Goal: Information Seeking & Learning: Check status

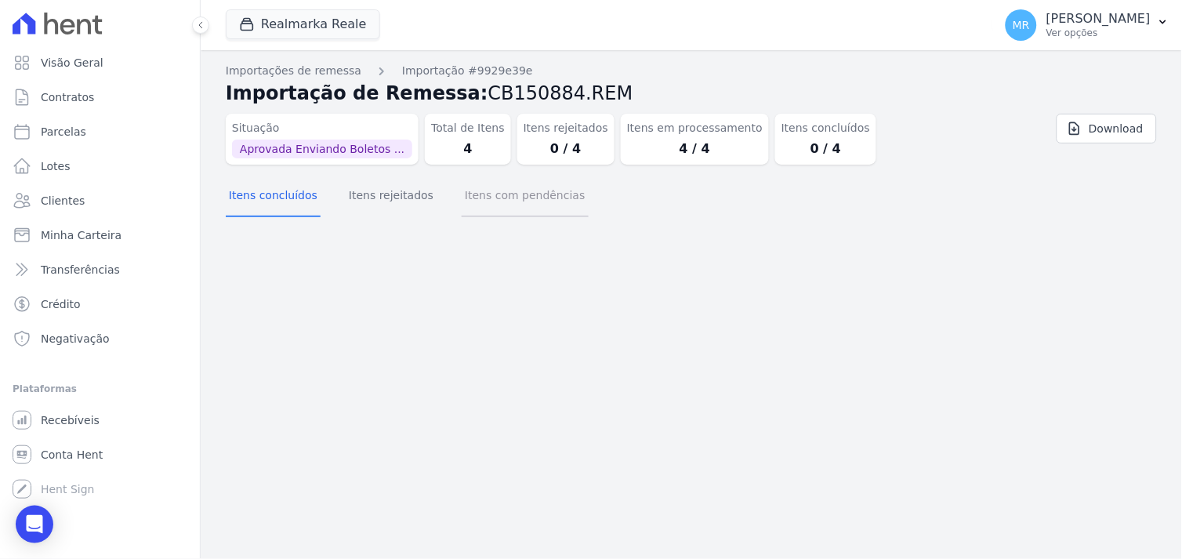
drag, startPoint x: 473, startPoint y: 191, endPoint x: 455, endPoint y: 191, distance: 18.8
click at [465, 191] on button "Itens com pendências" at bounding box center [525, 196] width 126 height 41
click at [371, 197] on button "Itens rejeitados" at bounding box center [391, 196] width 91 height 41
click at [254, 188] on button "Itens concluídos" at bounding box center [273, 196] width 95 height 41
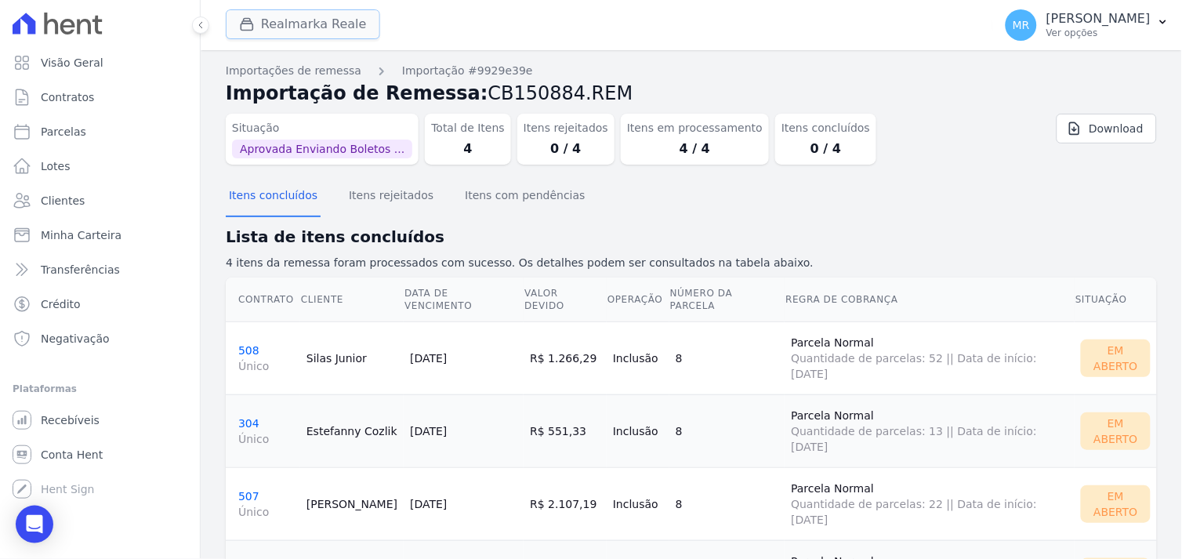
click at [303, 24] on button "Realmarka Reale" at bounding box center [303, 24] width 154 height 30
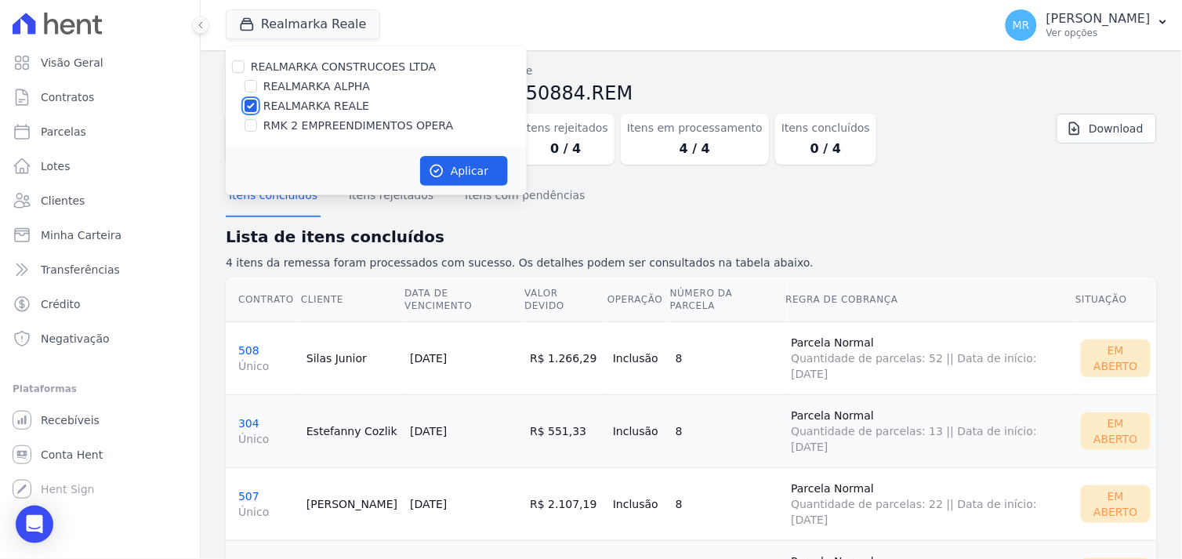
click at [246, 103] on input "REALMARKA REALE" at bounding box center [250, 106] width 13 height 13
checkbox input "false"
click at [247, 87] on input "REALMARKA ALPHA" at bounding box center [250, 86] width 13 height 13
checkbox input "true"
click at [455, 176] on button "Aplicar" at bounding box center [464, 171] width 88 height 30
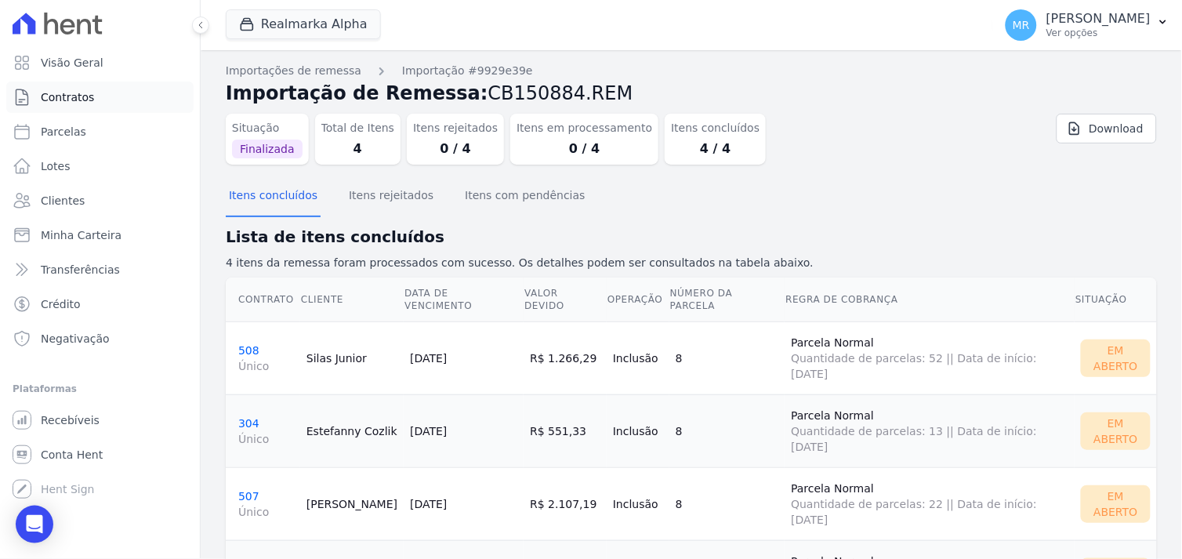
click at [86, 92] on span "Contratos" at bounding box center [67, 97] width 53 height 16
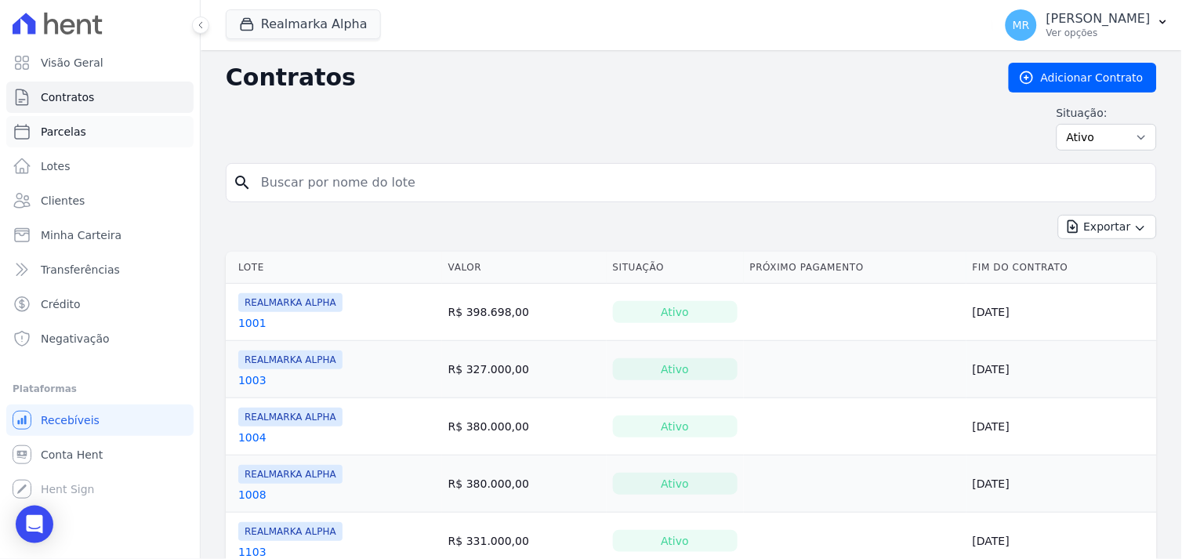
click at [81, 136] on link "Parcelas" at bounding box center [99, 131] width 187 height 31
select select
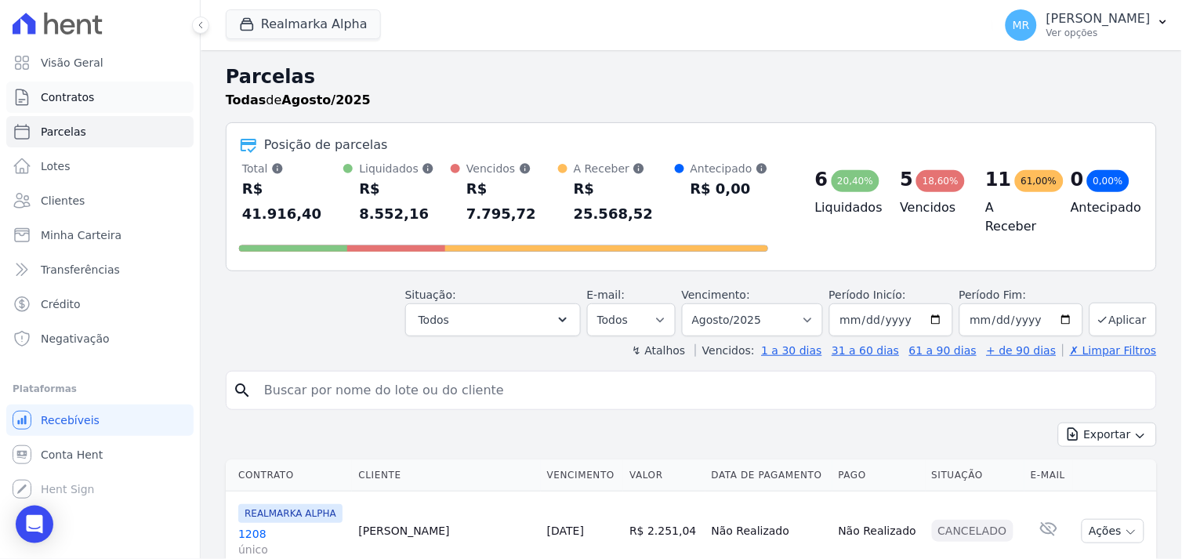
click at [71, 94] on span "Contratos" at bounding box center [67, 97] width 53 height 16
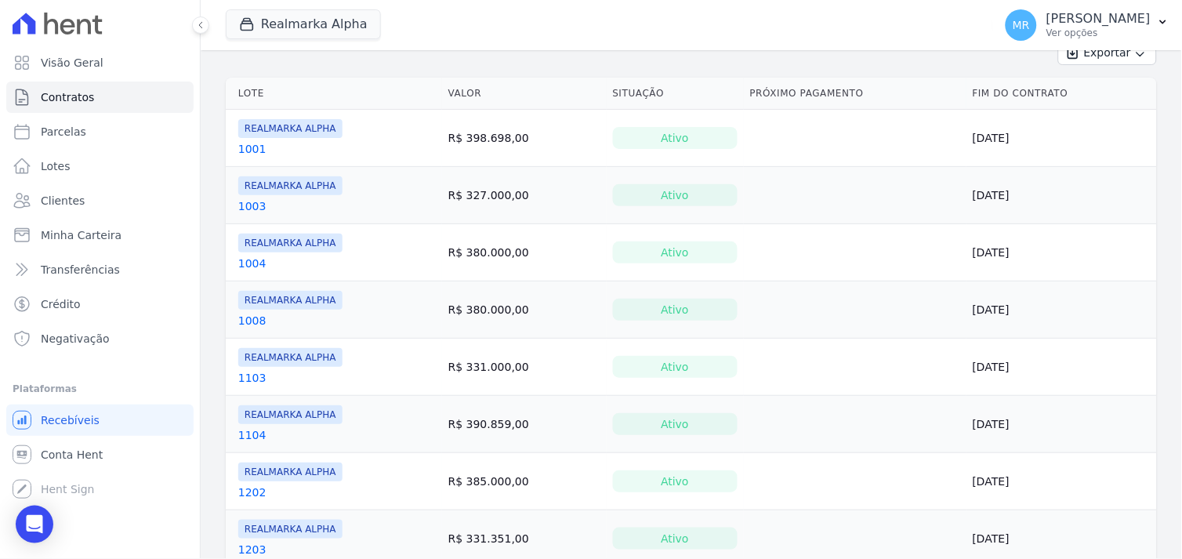
scroll to position [87, 0]
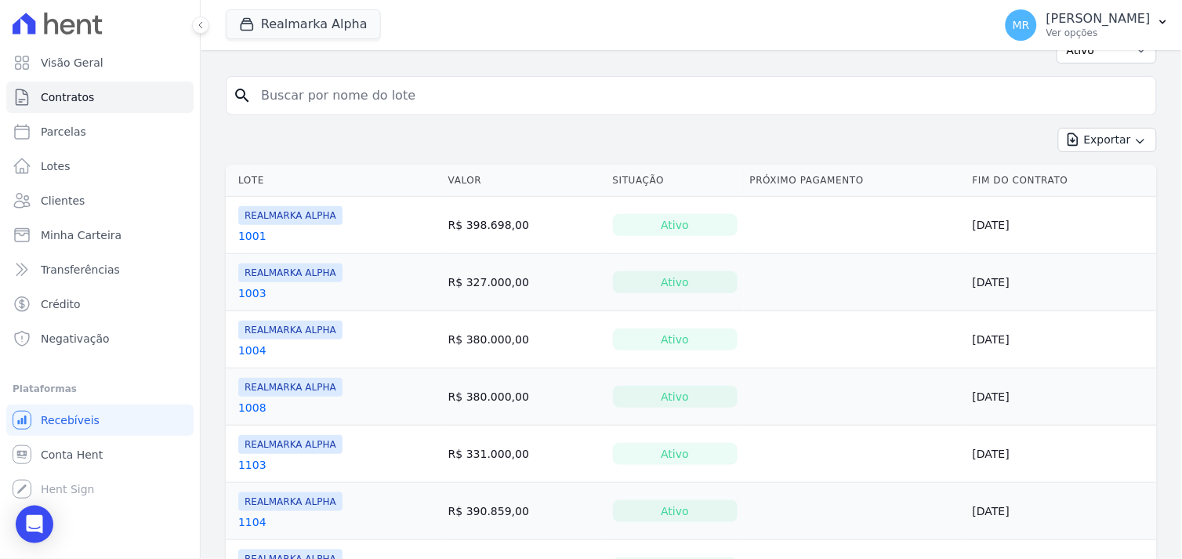
click at [253, 348] on link "1004" at bounding box center [252, 350] width 28 height 16
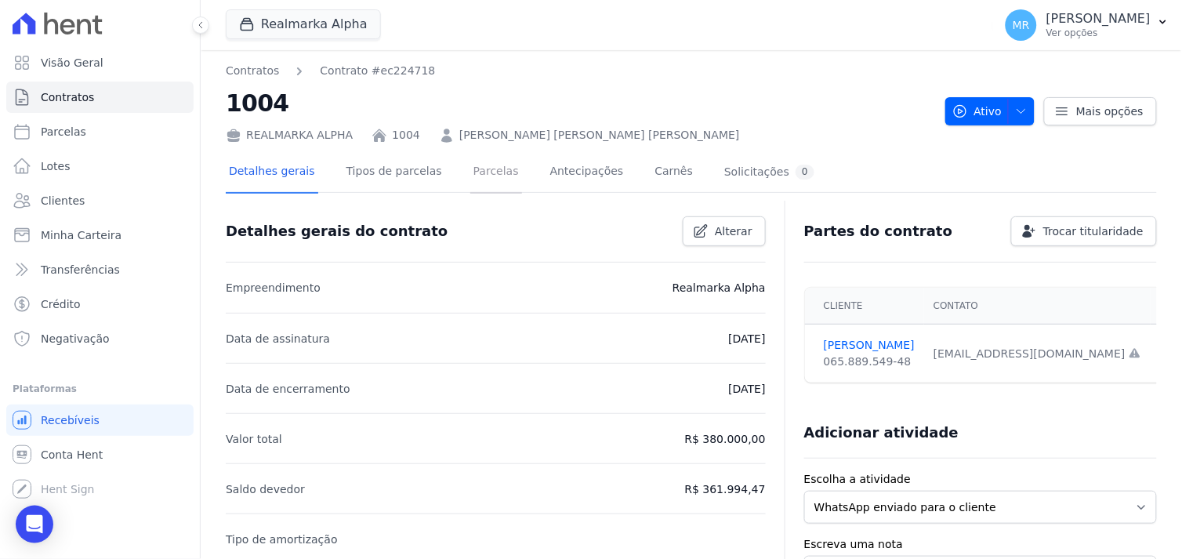
click at [470, 165] on link "Parcelas" at bounding box center [496, 173] width 52 height 42
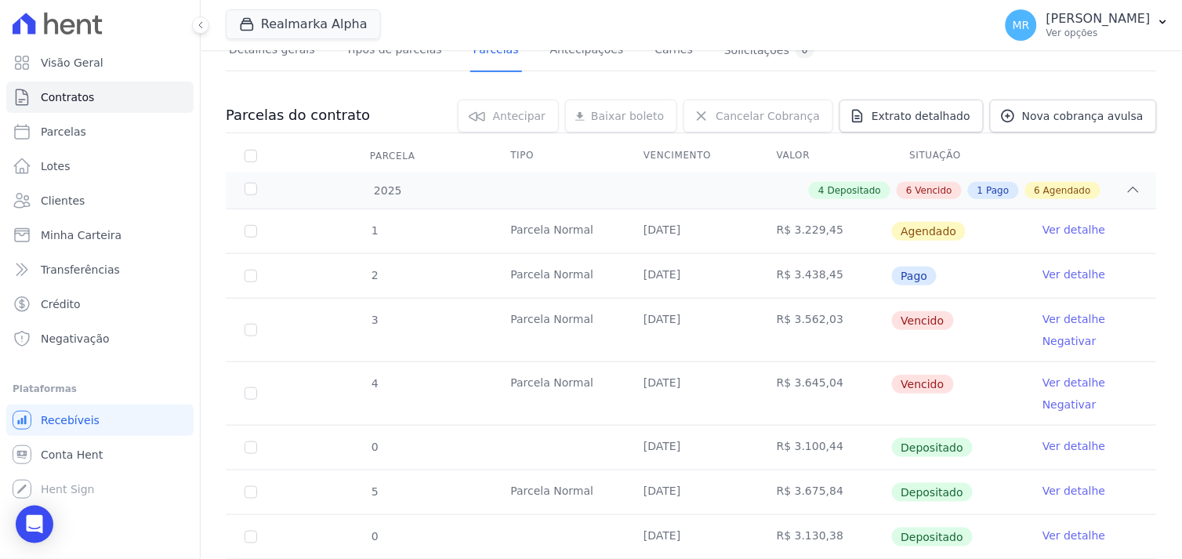
scroll to position [174, 0]
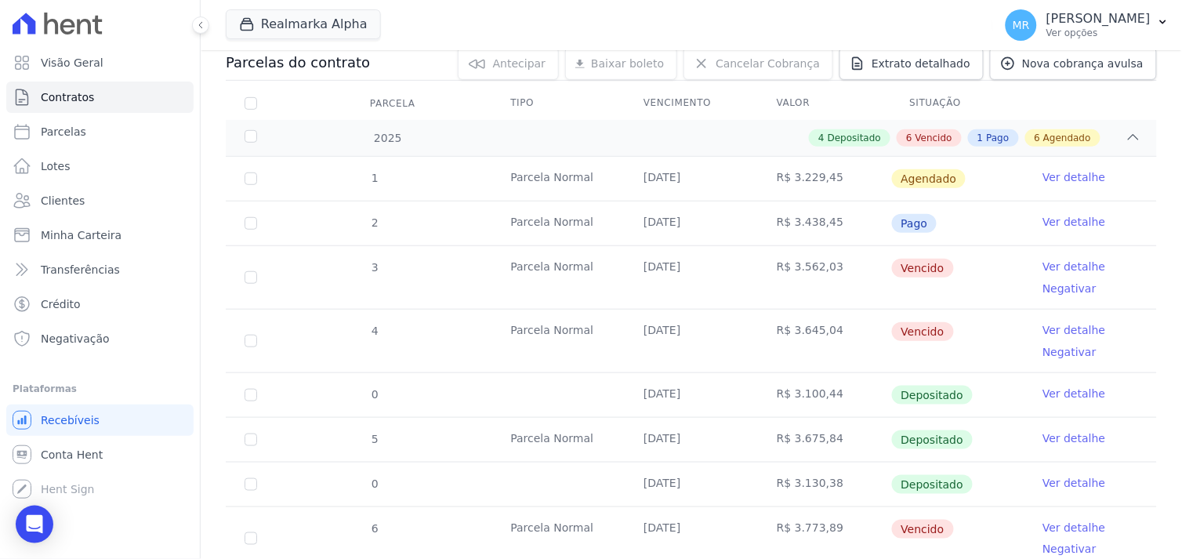
click at [1063, 268] on link "Ver detalhe" at bounding box center [1073, 267] width 63 height 16
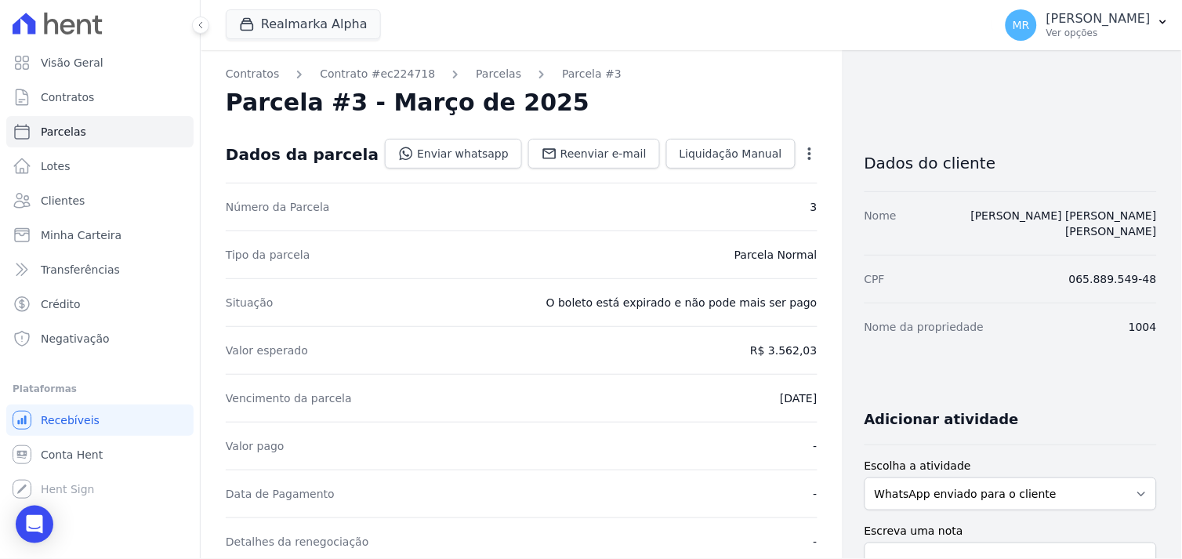
click at [802, 155] on icon "button" at bounding box center [810, 154] width 16 height 16
click at [80, 129] on span "Parcelas" at bounding box center [63, 132] width 45 height 16
select select
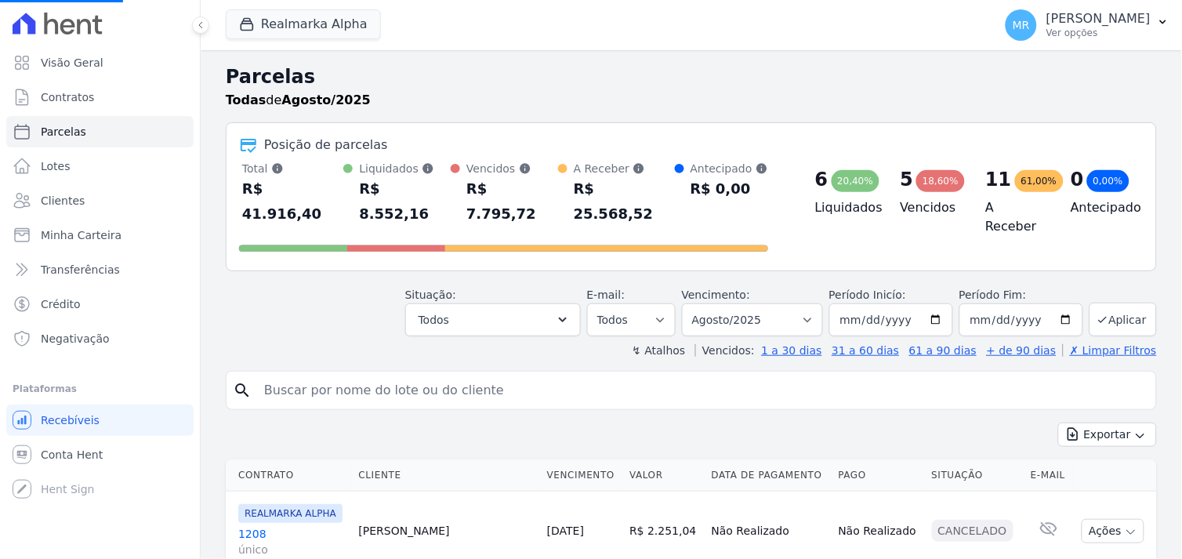
scroll to position [435, 0]
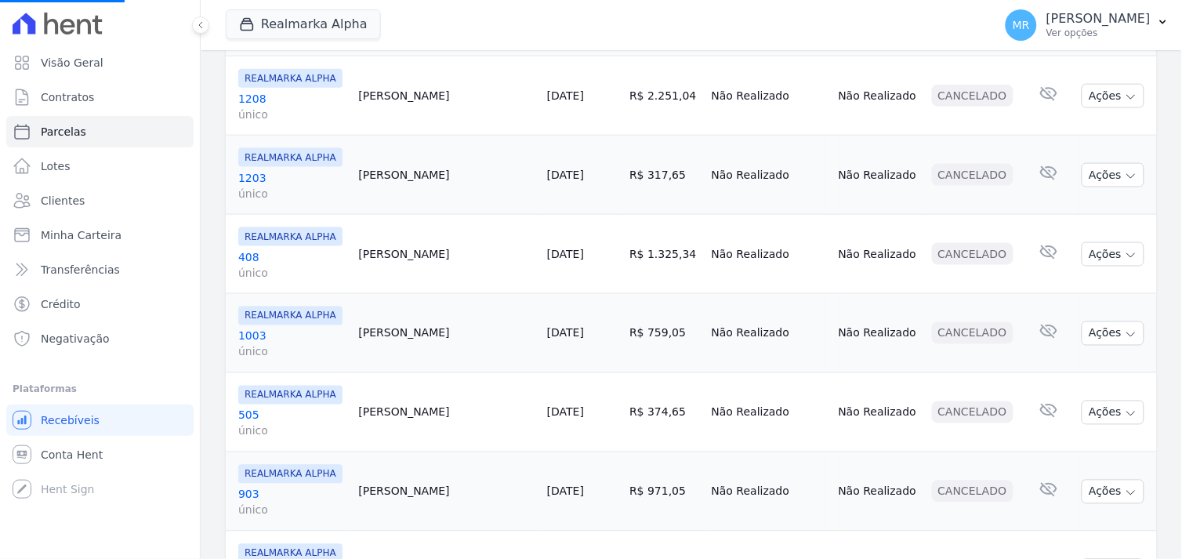
select select
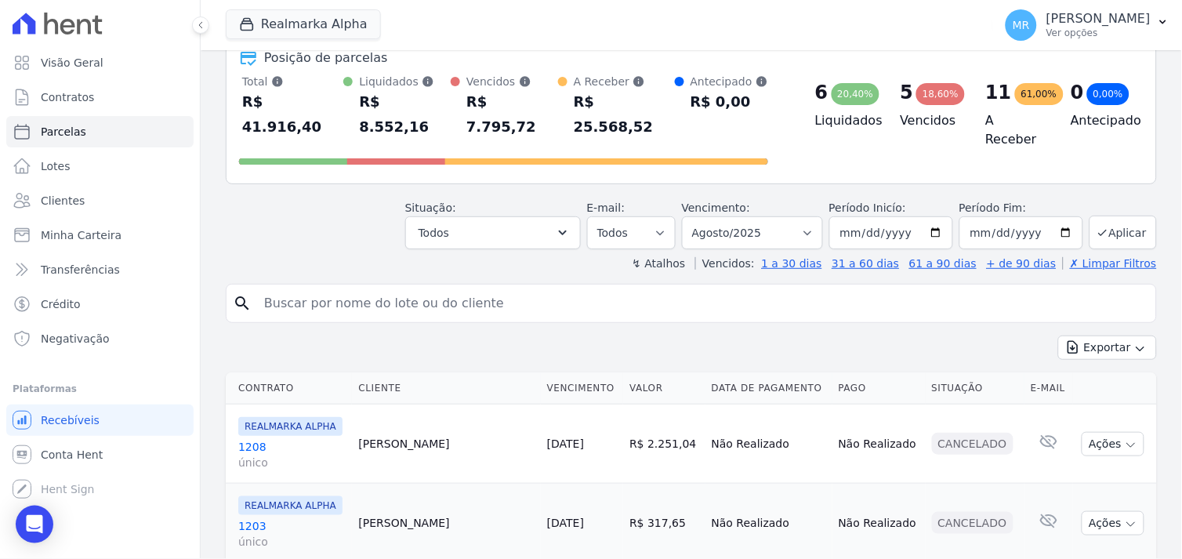
scroll to position [0, 0]
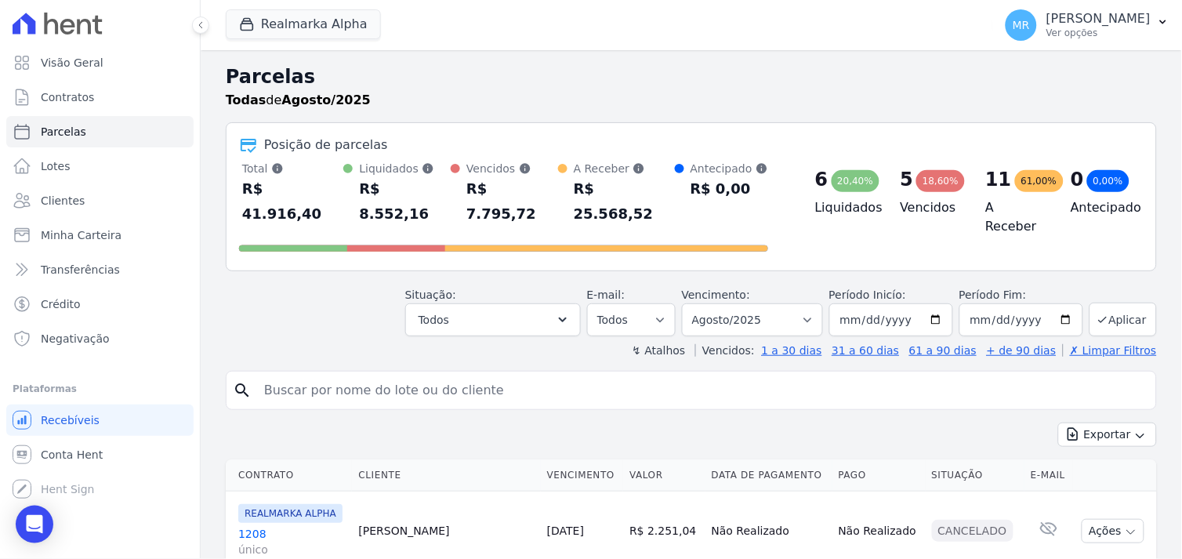
drag, startPoint x: 342, startPoint y: 366, endPoint x: 330, endPoint y: 357, distance: 15.1
click at [337, 375] on input "search" at bounding box center [702, 390] width 895 height 31
type input "1004"
select select
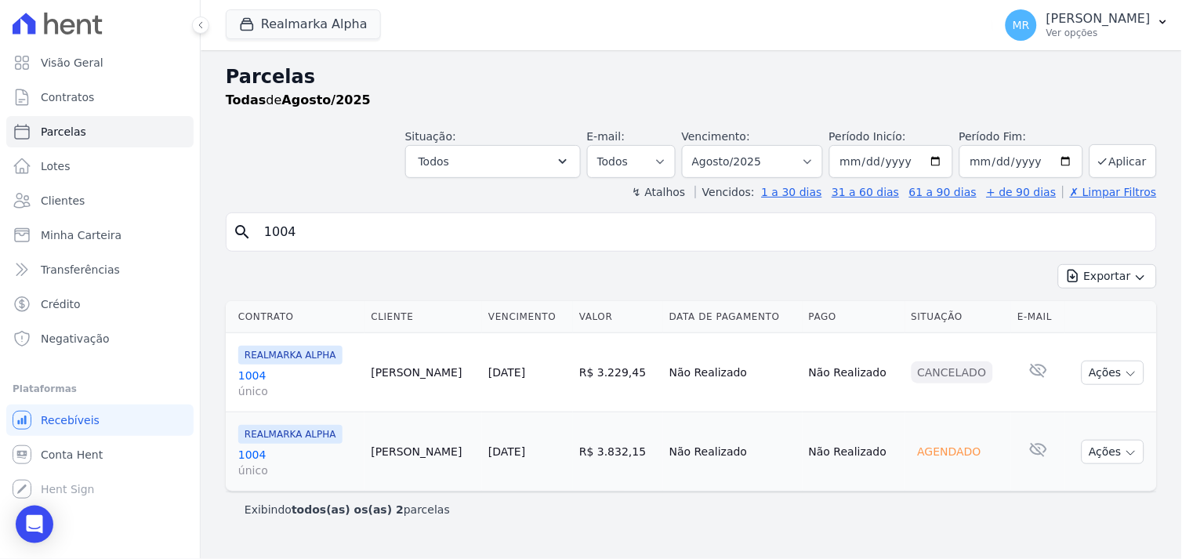
click at [254, 458] on link "1004 único" at bounding box center [298, 462] width 120 height 31
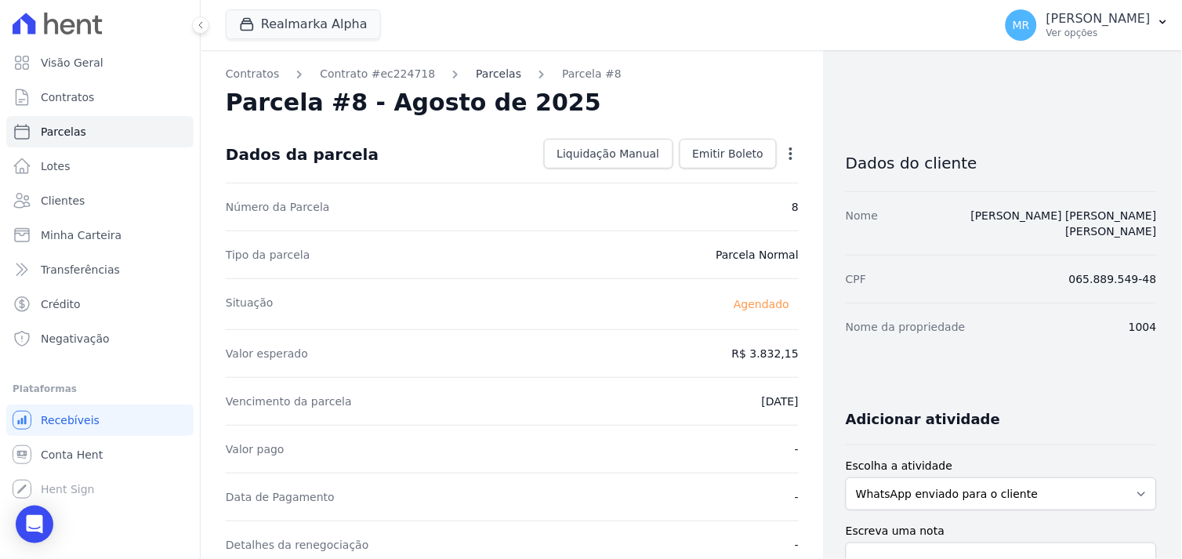
click at [484, 71] on link "Parcelas" at bounding box center [498, 74] width 45 height 16
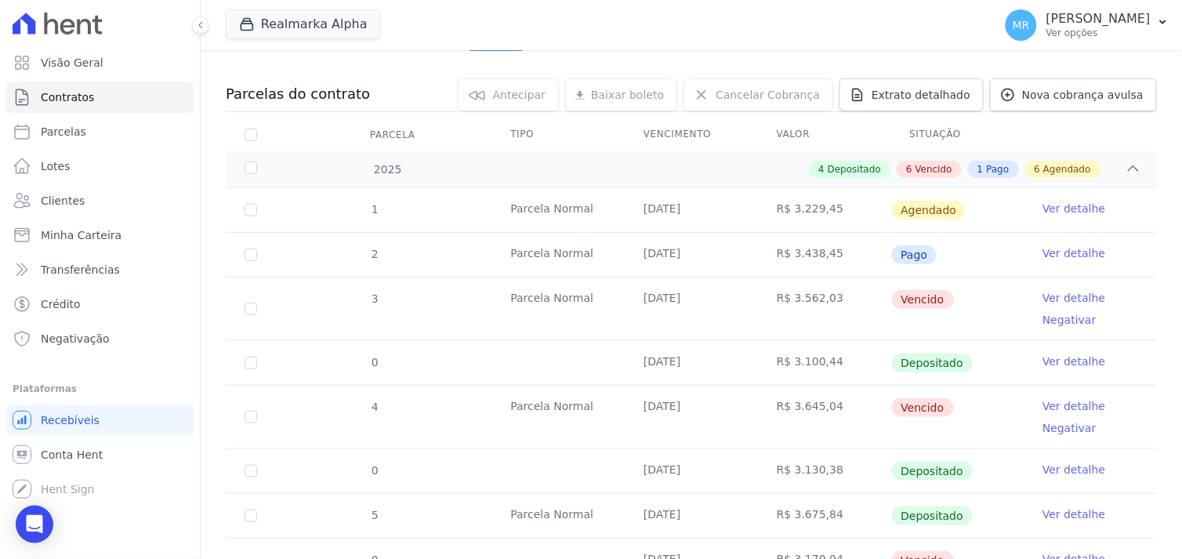
scroll to position [174, 0]
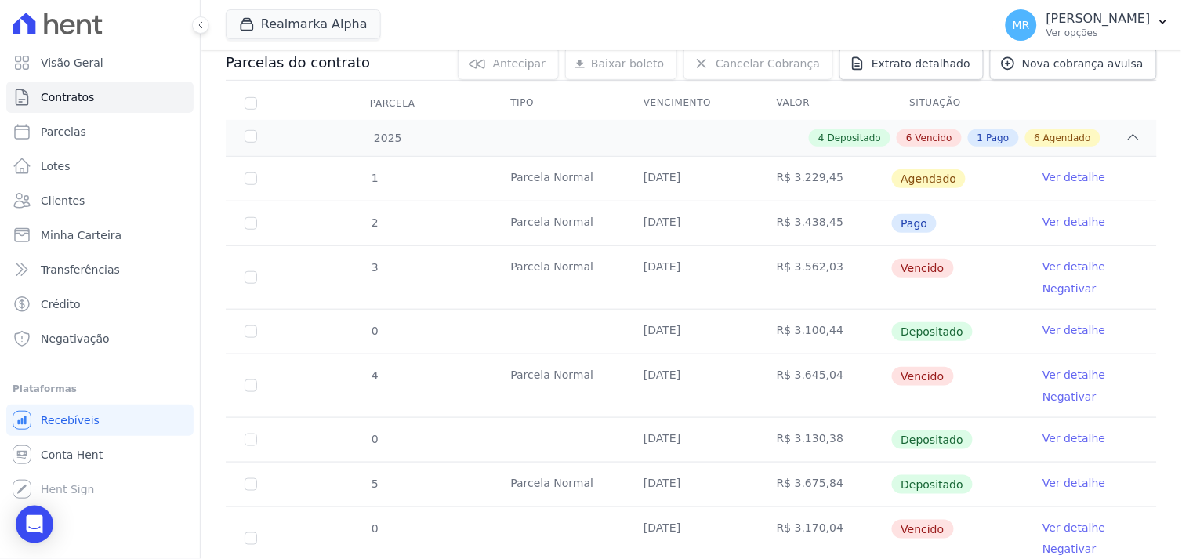
click at [1066, 372] on link "Ver detalhe" at bounding box center [1073, 375] width 63 height 16
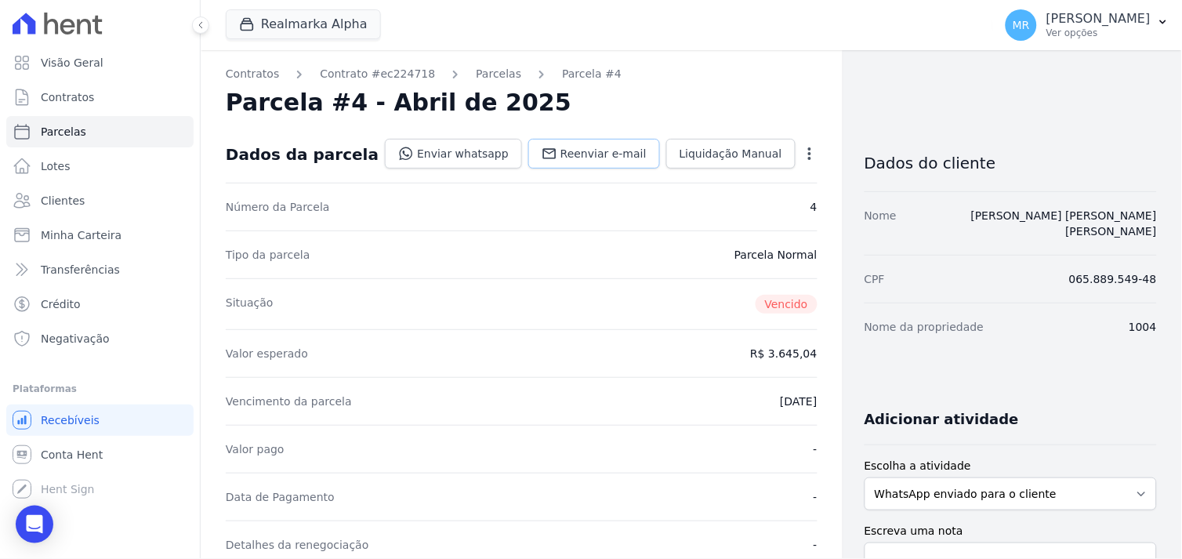
click at [585, 153] on span "Reenviar e-mail" at bounding box center [603, 154] width 86 height 16
drag, startPoint x: 476, startPoint y: 73, endPoint x: 491, endPoint y: 96, distance: 27.8
click at [476, 74] on link "Parcelas" at bounding box center [498, 74] width 45 height 16
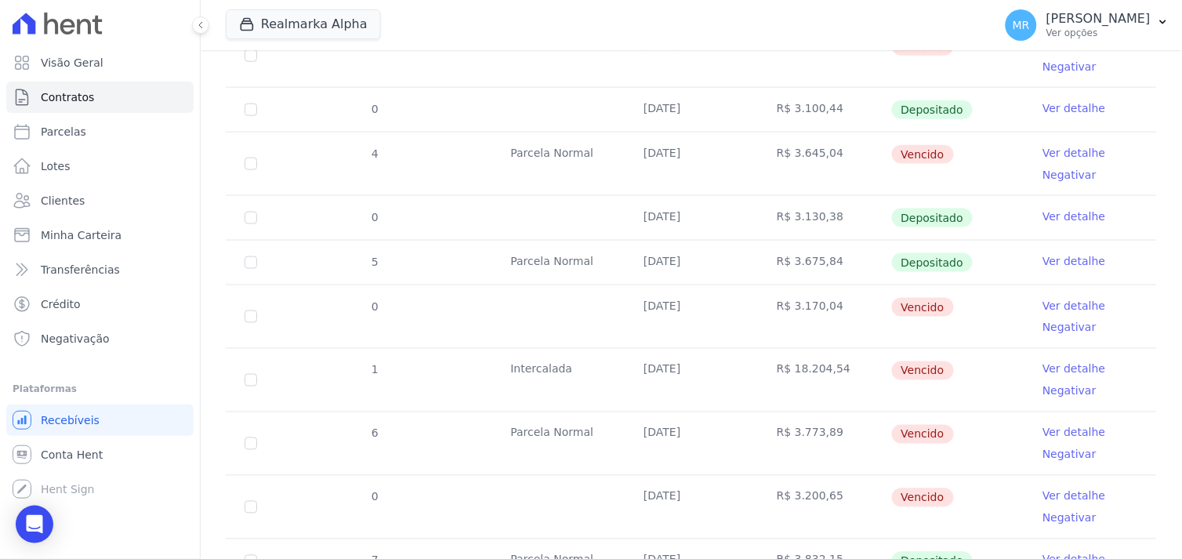
scroll to position [435, 0]
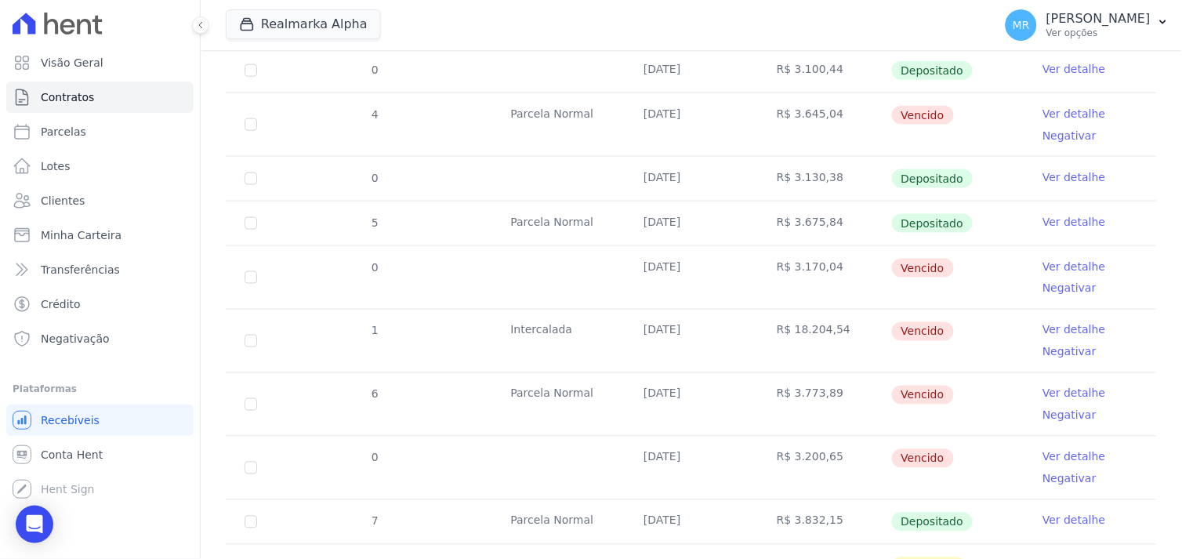
click at [1049, 267] on link "Ver detalhe" at bounding box center [1073, 267] width 63 height 16
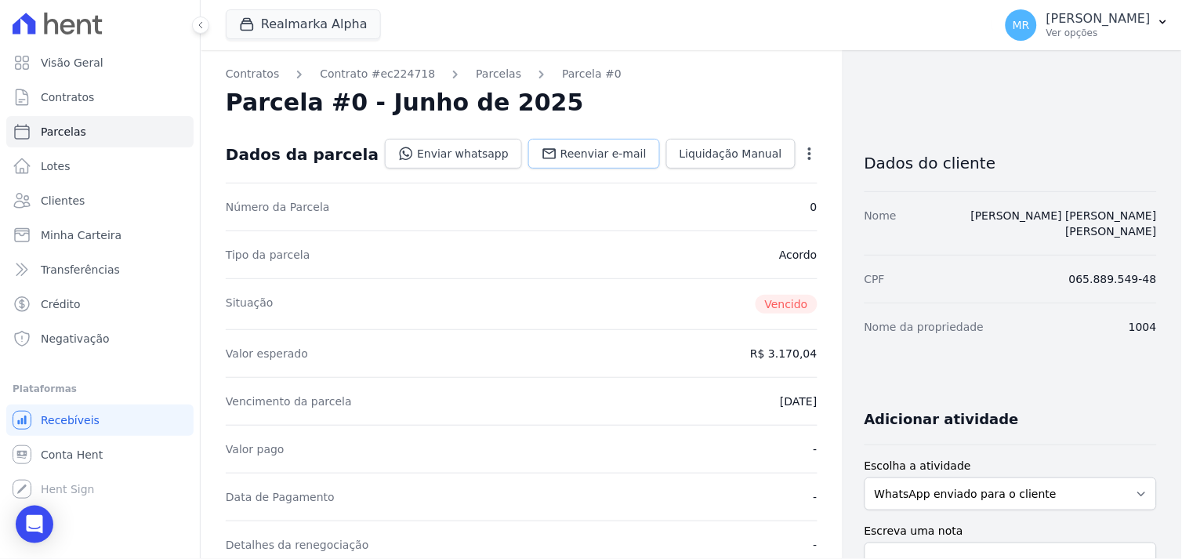
click at [567, 154] on span "Reenviar e-mail" at bounding box center [603, 154] width 86 height 16
click at [476, 68] on link "Parcelas" at bounding box center [498, 74] width 45 height 16
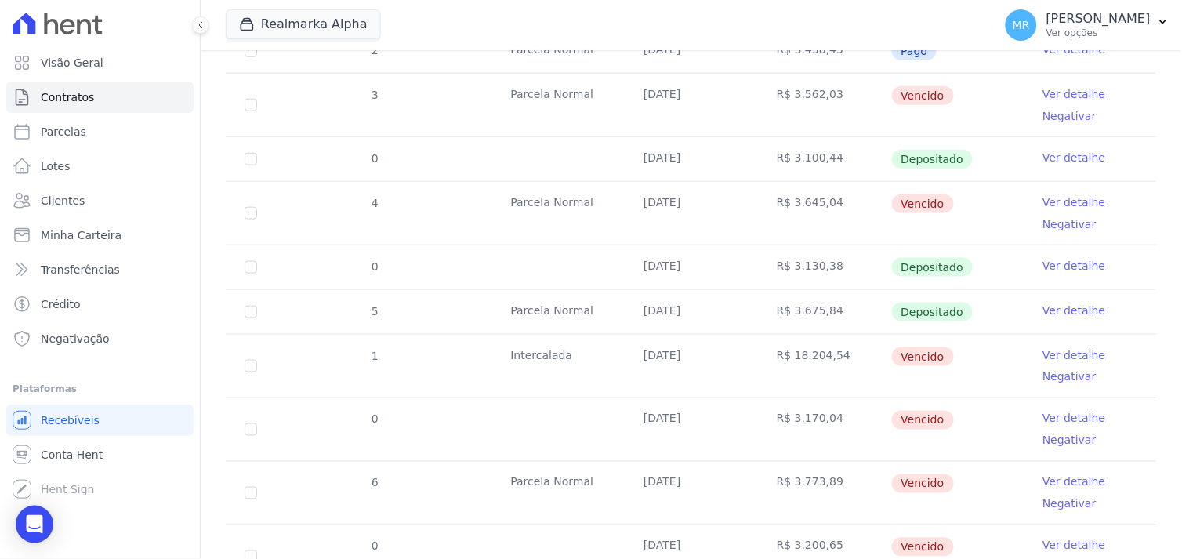
scroll to position [348, 0]
click at [1064, 412] on link "Ver detalhe" at bounding box center [1073, 417] width 63 height 16
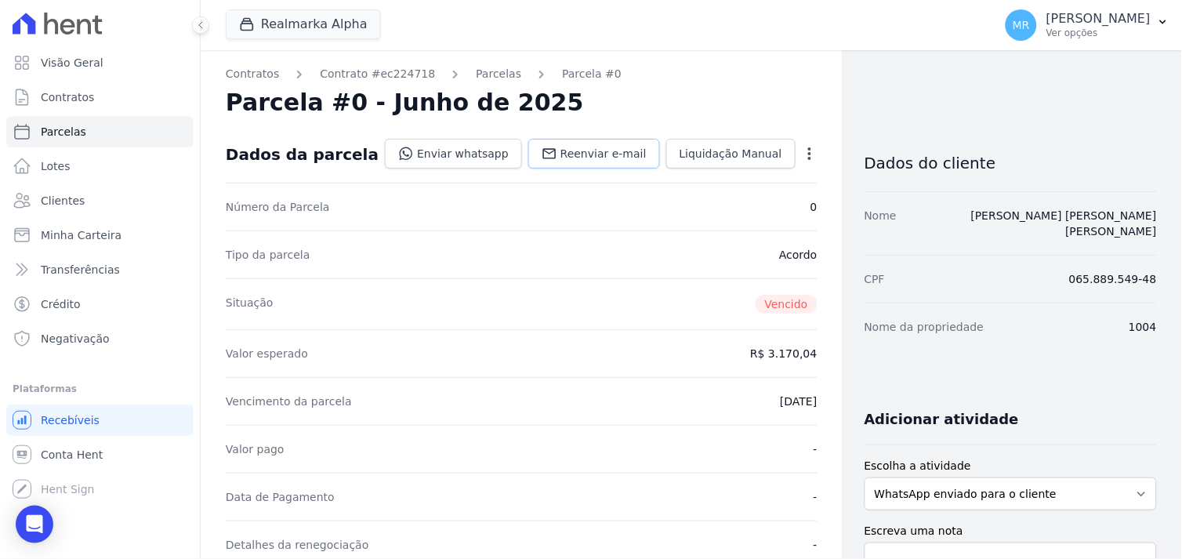
click at [567, 155] on span "Reenviar e-mail" at bounding box center [603, 154] width 86 height 16
click at [476, 76] on link "Parcelas" at bounding box center [498, 74] width 45 height 16
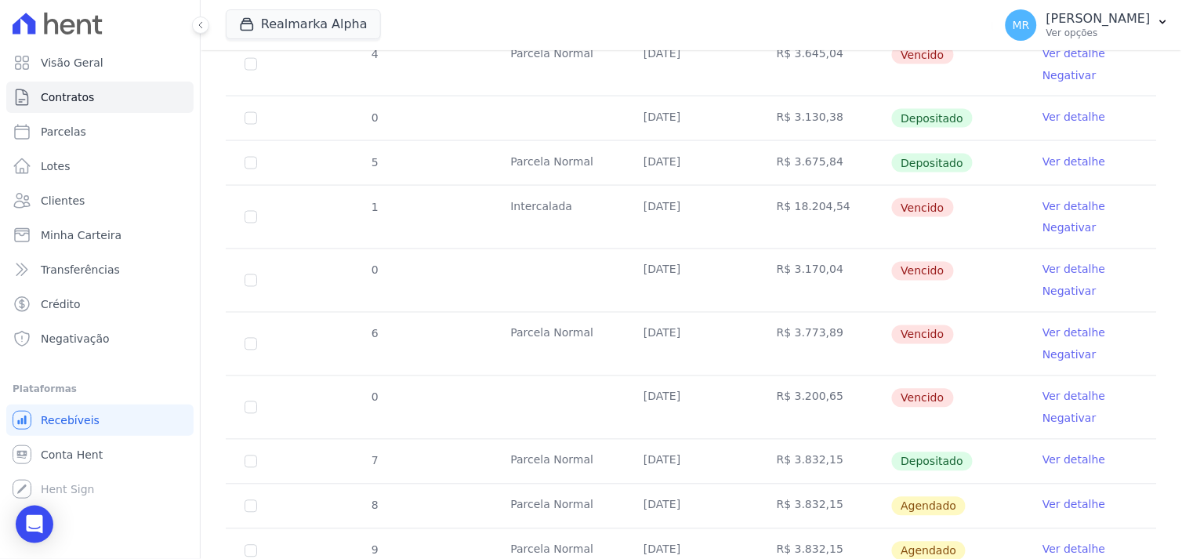
scroll to position [522, 0]
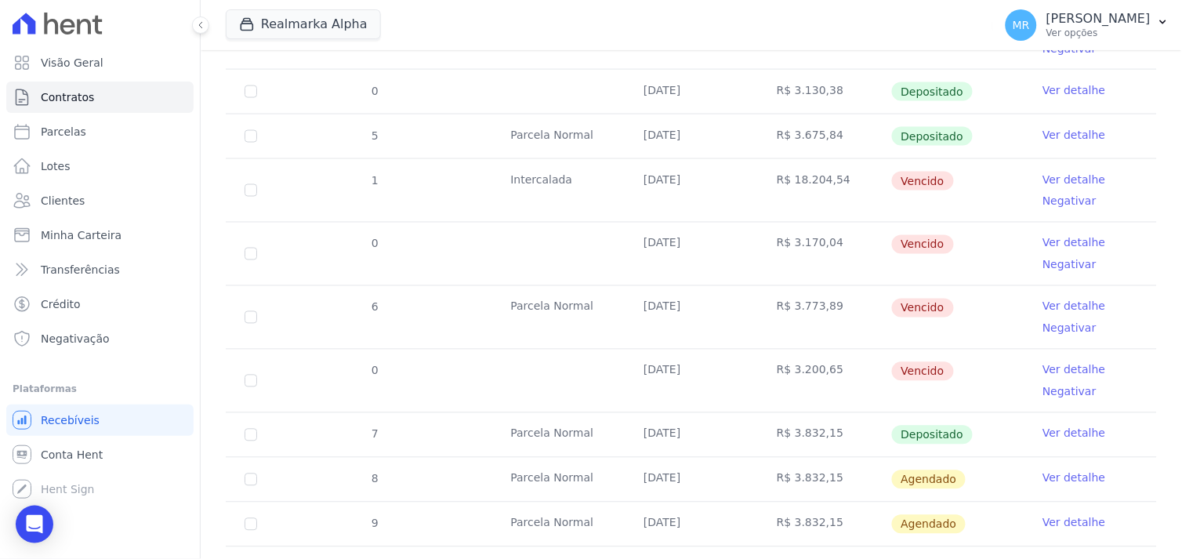
click at [1052, 302] on link "Ver detalhe" at bounding box center [1073, 307] width 63 height 16
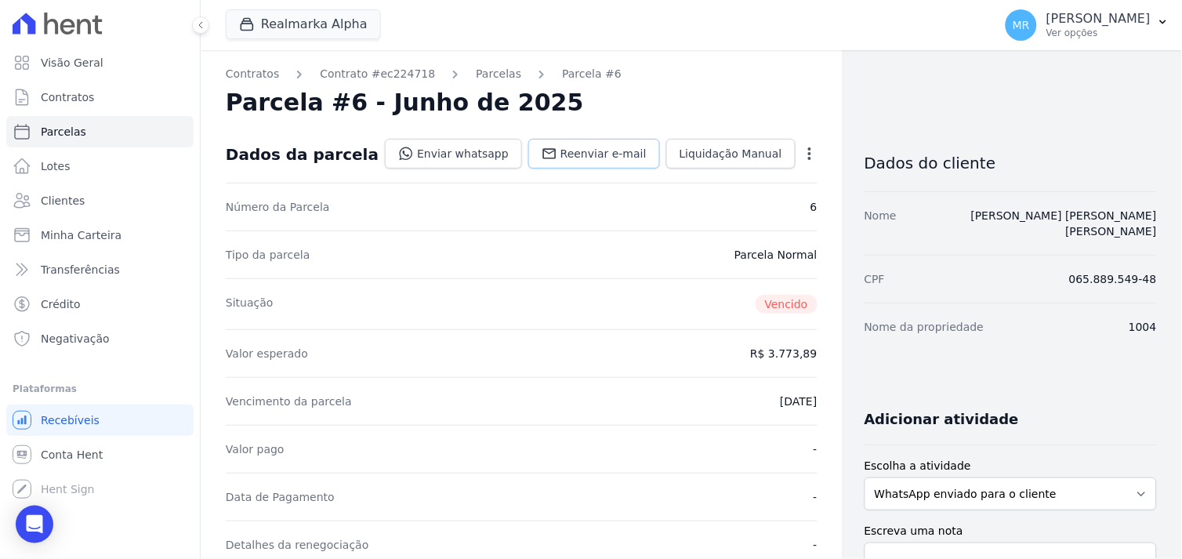
click at [561, 159] on span "Reenviar e-mail" at bounding box center [603, 154] width 86 height 16
click at [476, 71] on link "Parcelas" at bounding box center [498, 74] width 45 height 16
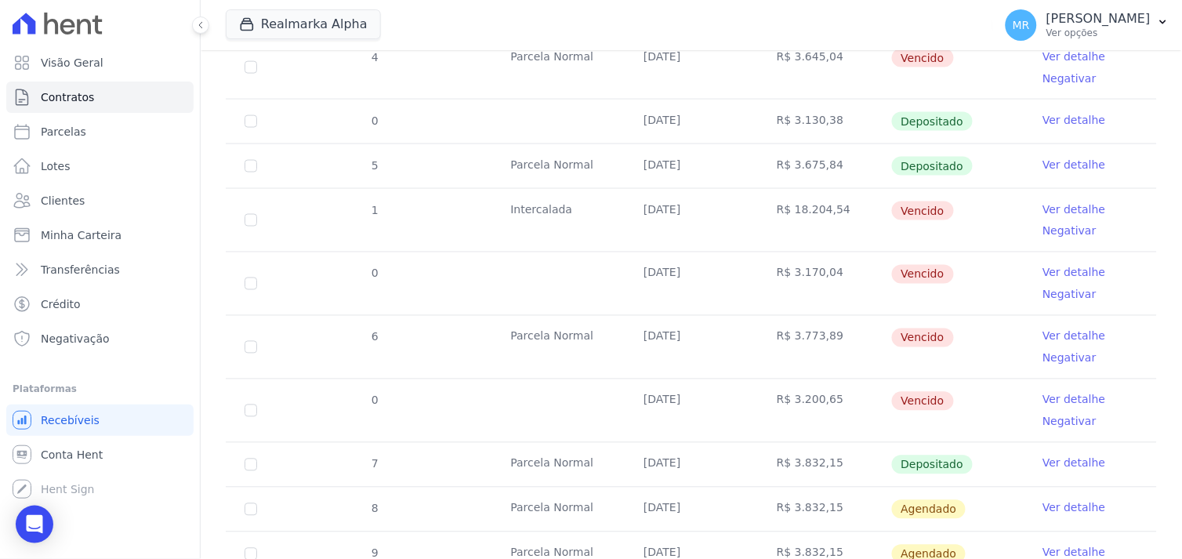
scroll to position [522, 0]
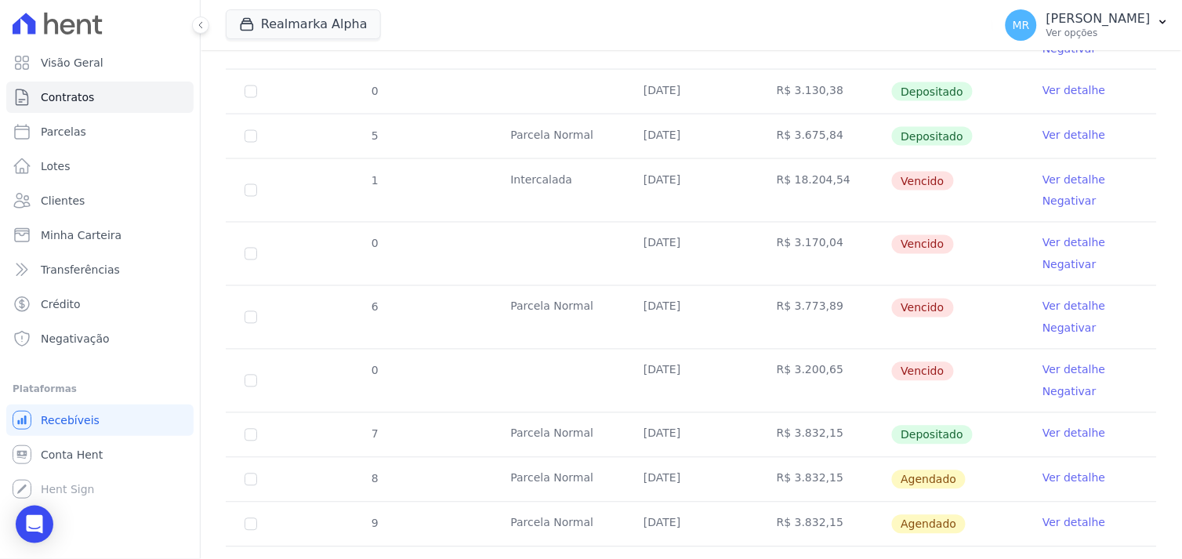
click at [1056, 367] on link "Ver detalhe" at bounding box center [1073, 370] width 63 height 16
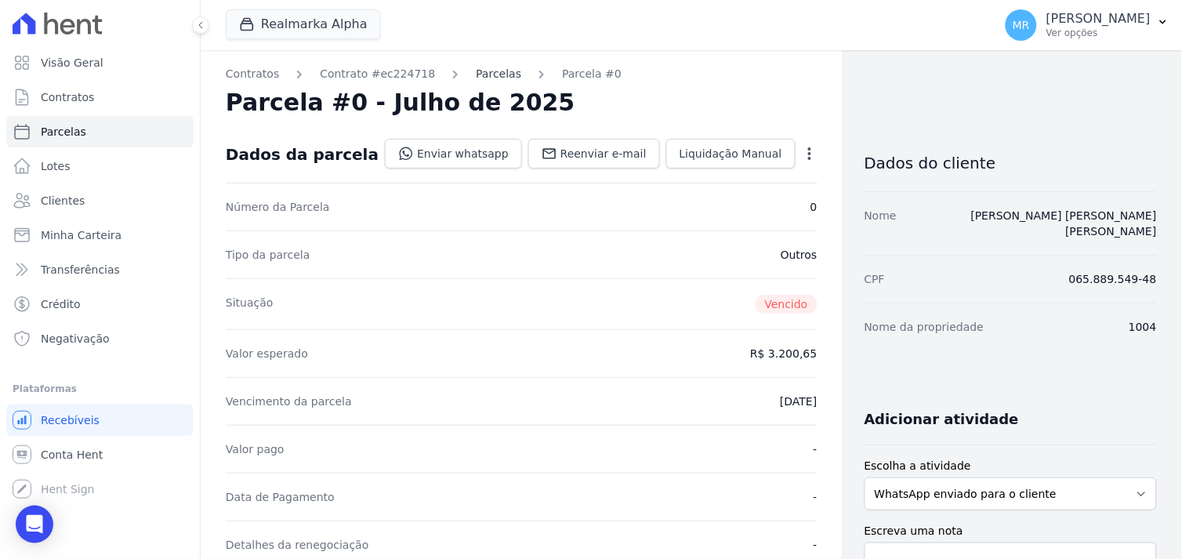
click at [476, 74] on link "Parcelas" at bounding box center [498, 74] width 45 height 16
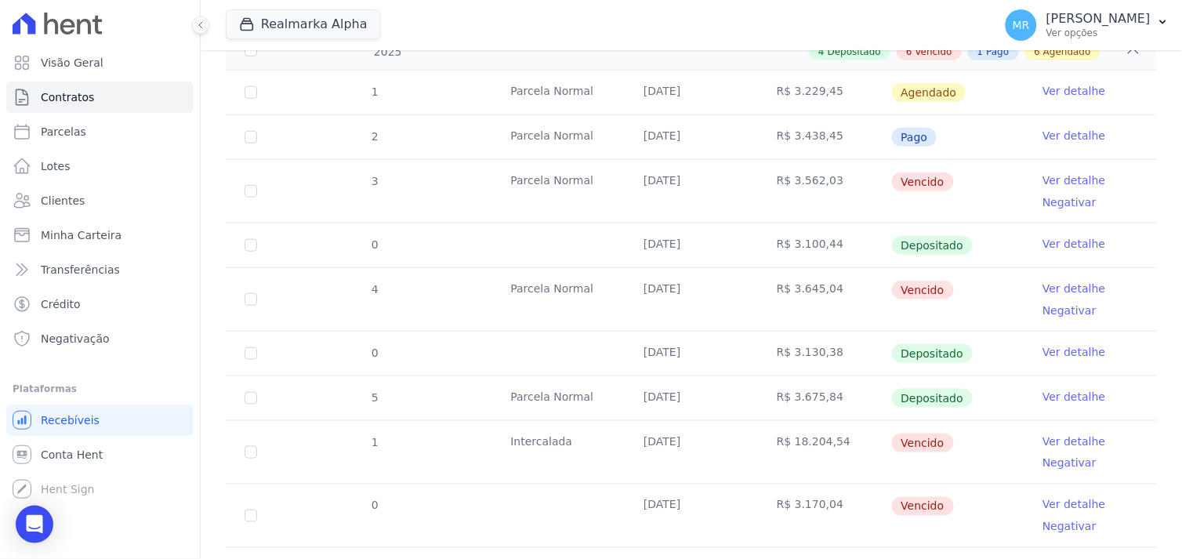
scroll to position [261, 0]
click at [1071, 441] on link "Ver detalhe" at bounding box center [1073, 441] width 63 height 16
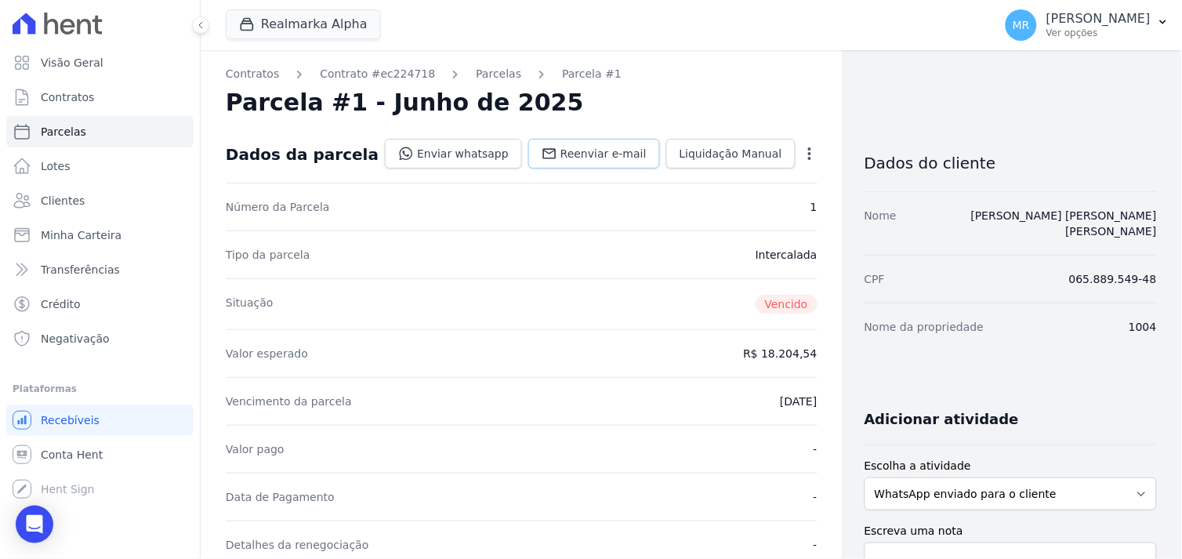
click at [566, 150] on span "Reenviar e-mail" at bounding box center [603, 154] width 86 height 16
click at [572, 155] on span "Reenviar e-mail" at bounding box center [603, 154] width 86 height 16
click at [1063, 209] on link "[PERSON_NAME] [PERSON_NAME] [PERSON_NAME]" at bounding box center [1064, 223] width 186 height 28
click at [1012, 302] on div "Nome da propriedade 1004" at bounding box center [1010, 326] width 292 height 48
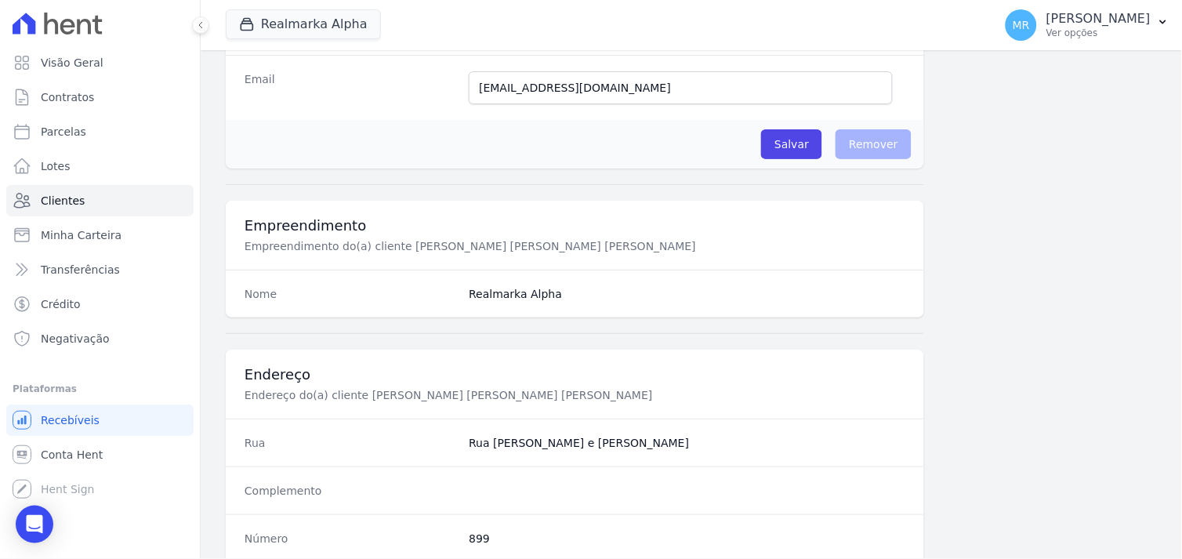
scroll to position [435, 0]
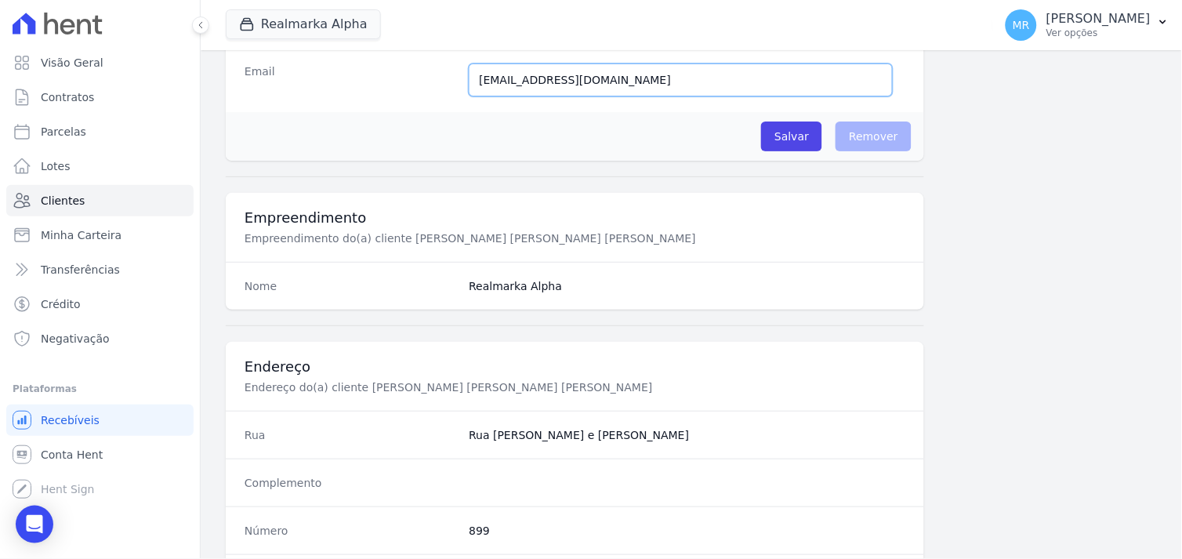
drag, startPoint x: 649, startPoint y: 90, endPoint x: 338, endPoint y: 71, distance: 311.7
click at [338, 71] on div "Email [EMAIL_ADDRESS][DOMAIN_NAME] E-mail enviado. Aguardando confirmação.." at bounding box center [575, 79] width 698 height 65
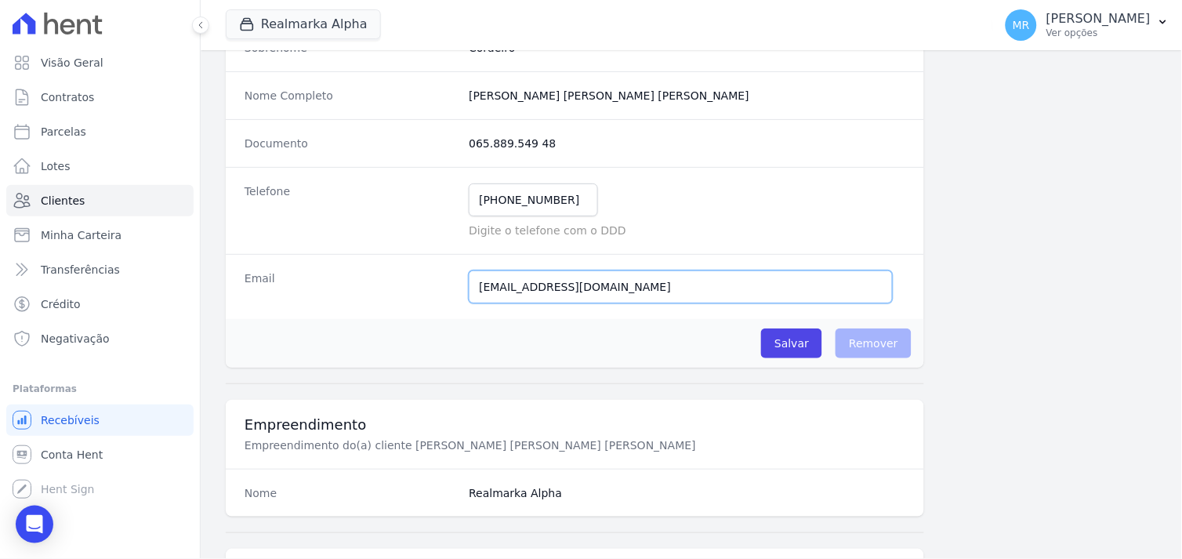
scroll to position [174, 0]
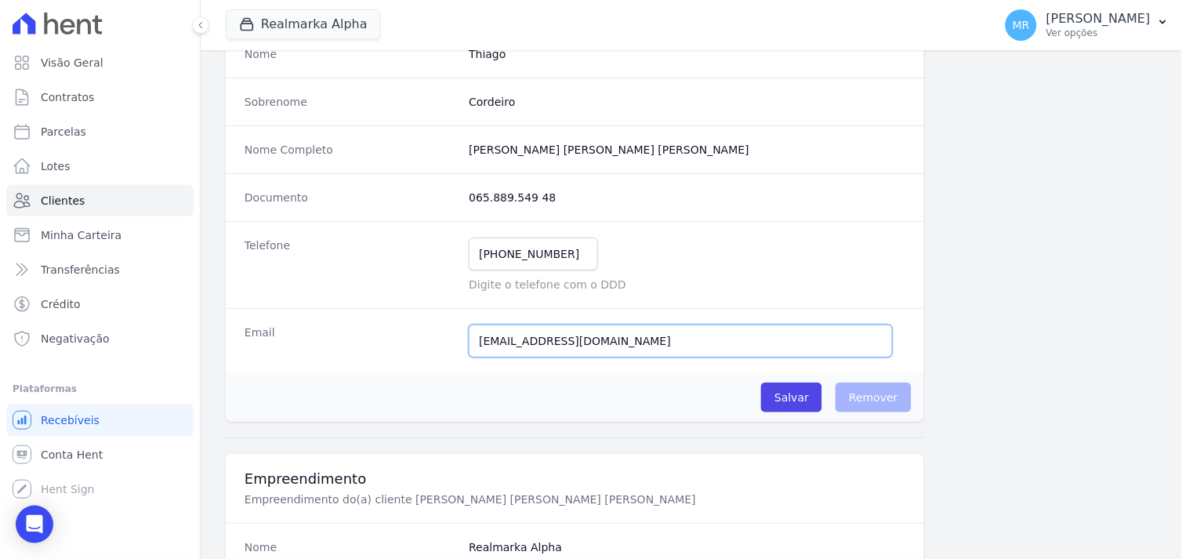
click at [507, 345] on input "[EMAIL_ADDRESS][DOMAIN_NAME]" at bounding box center [681, 340] width 424 height 33
type input "[EMAIL_ADDRESS][DOMAIN_NAME]"
click at [784, 396] on input "Salvar" at bounding box center [791, 397] width 61 height 30
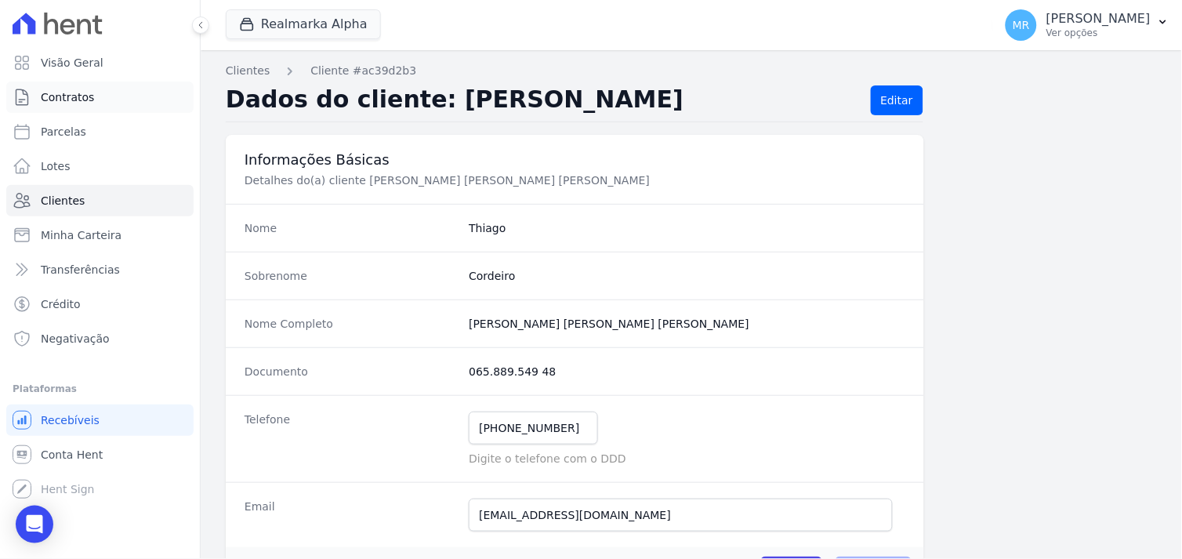
click at [69, 94] on span "Contratos" at bounding box center [67, 97] width 53 height 16
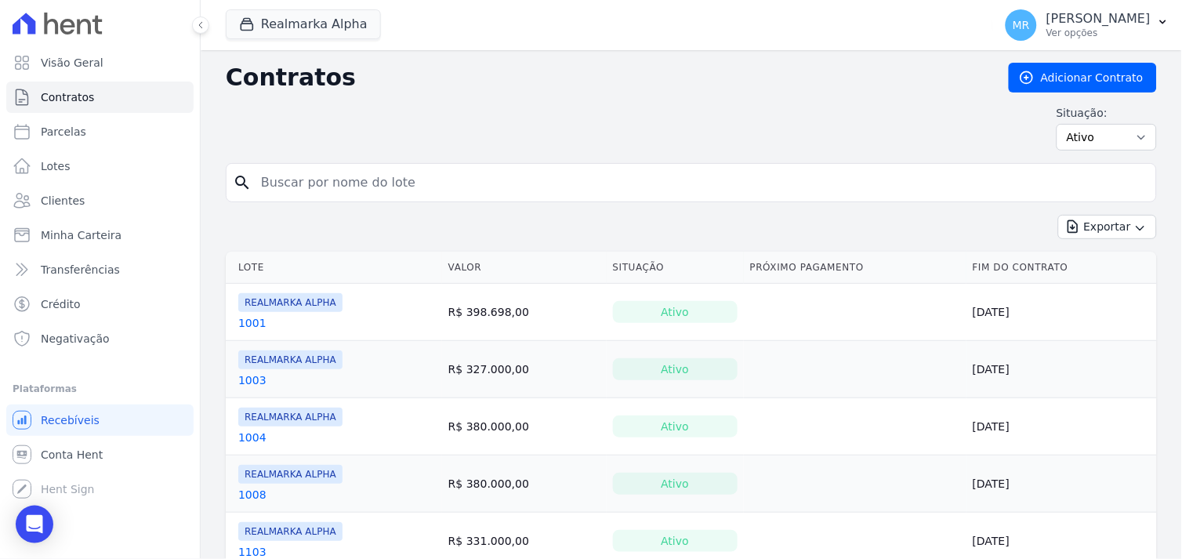
click at [302, 194] on input "search" at bounding box center [701, 182] width 898 height 31
type input "1202"
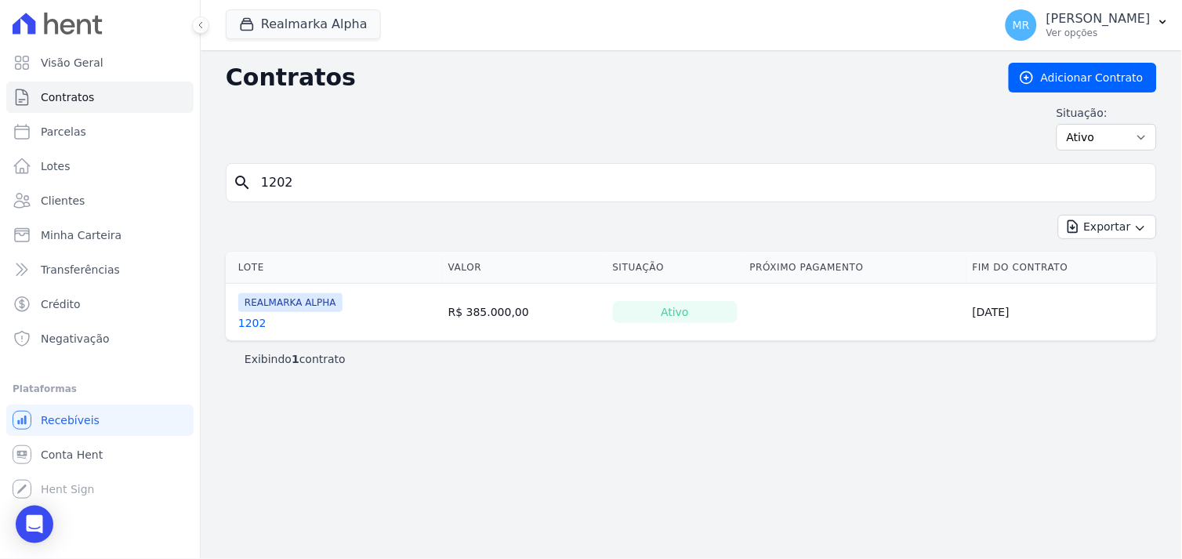
click at [251, 324] on link "1202" at bounding box center [252, 323] width 28 height 16
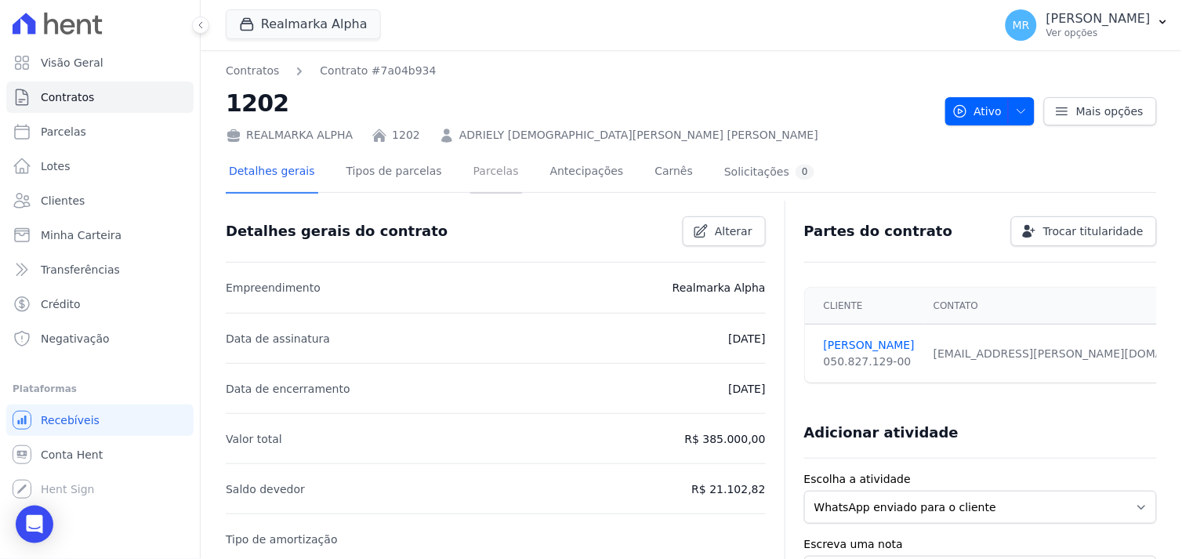
click at [470, 168] on link "Parcelas" at bounding box center [496, 173] width 52 height 42
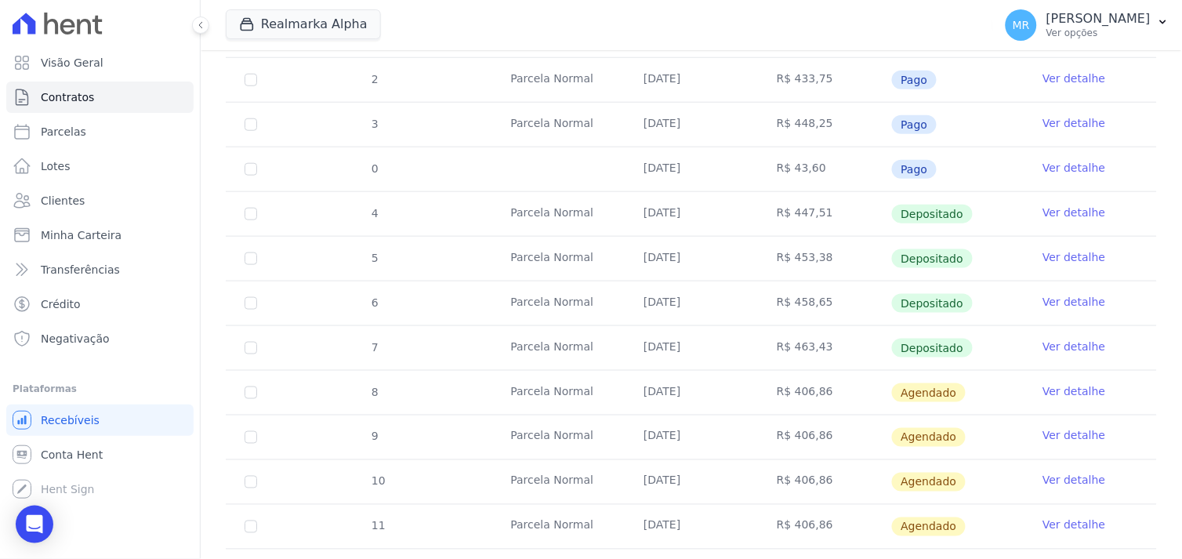
scroll to position [348, 0]
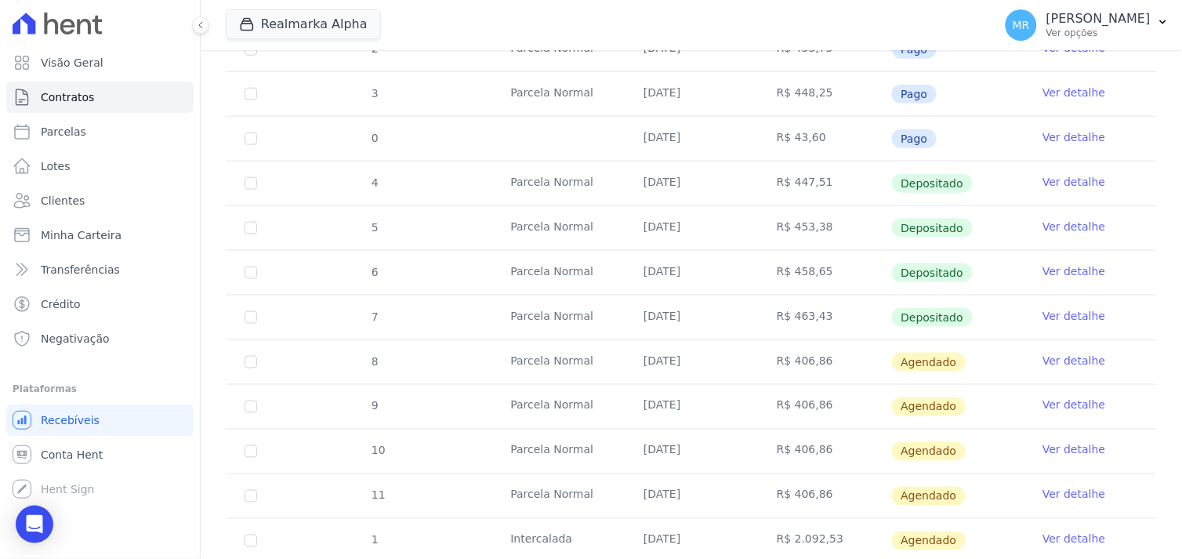
click at [1062, 361] on link "Ver detalhe" at bounding box center [1073, 361] width 63 height 16
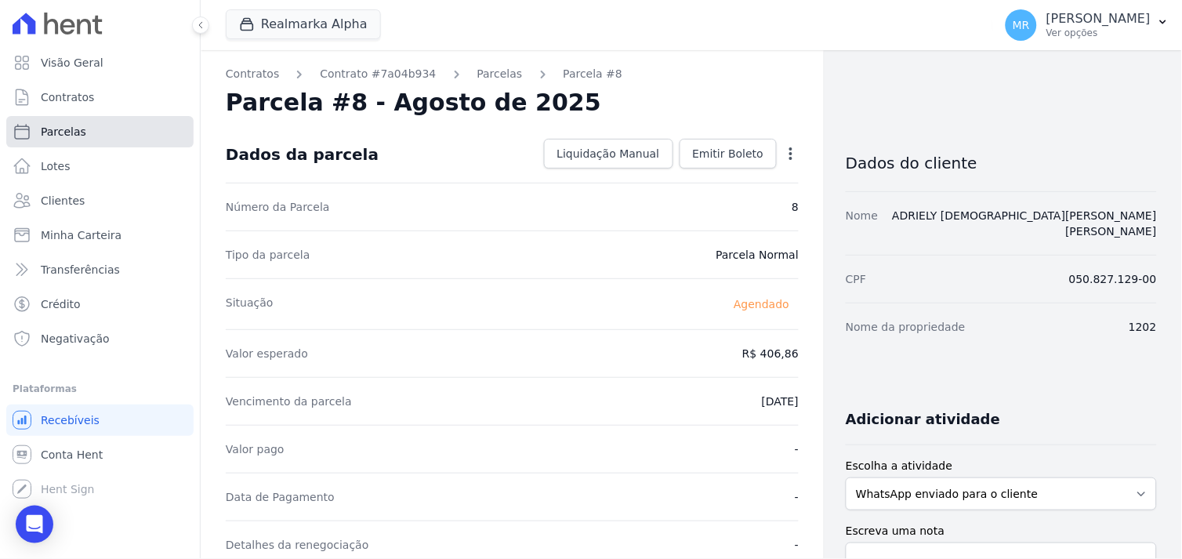
click at [44, 134] on span "Parcelas" at bounding box center [63, 132] width 45 height 16
select select
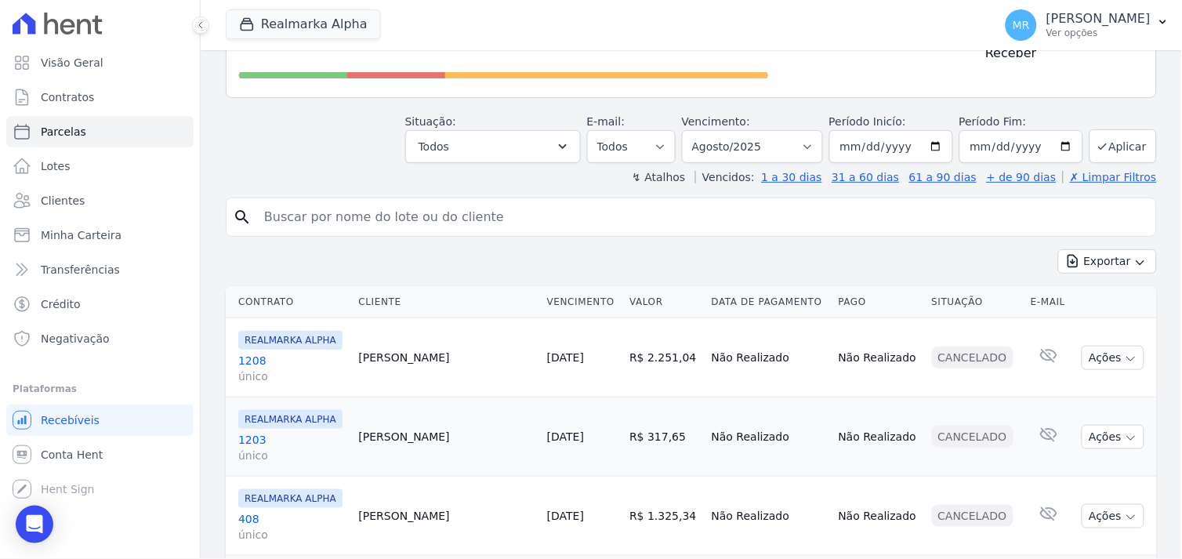
scroll to position [174, 0]
